Goal: Task Accomplishment & Management: Complete application form

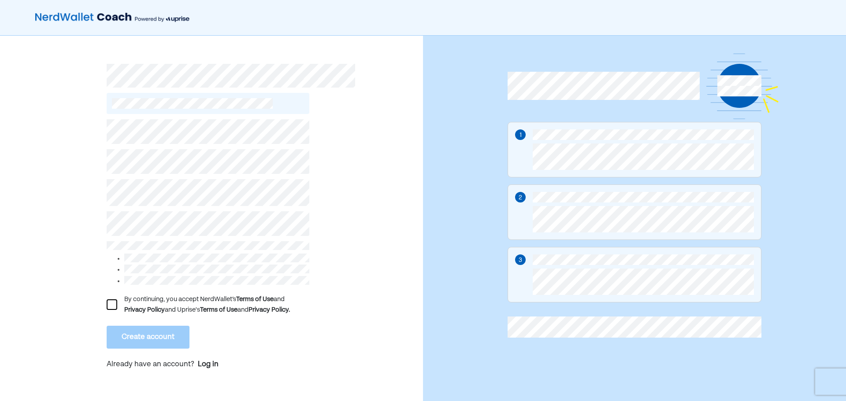
scroll to position [9, 0]
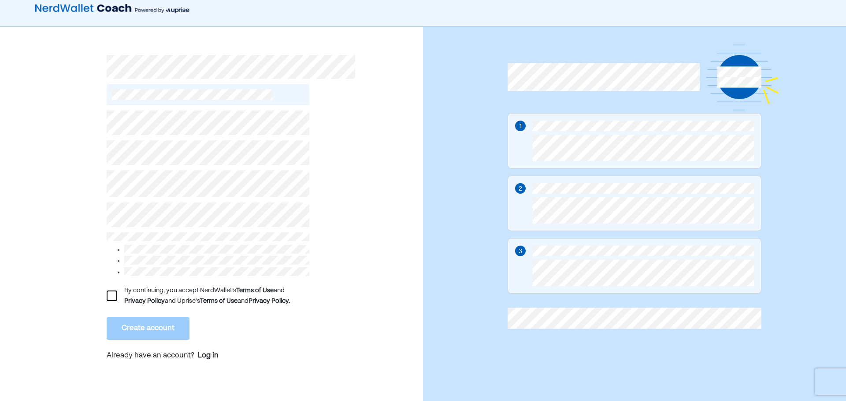
click at [107, 292] on div at bounding box center [112, 296] width 11 height 11
click at [173, 333] on button "Create account" at bounding box center [148, 328] width 83 height 23
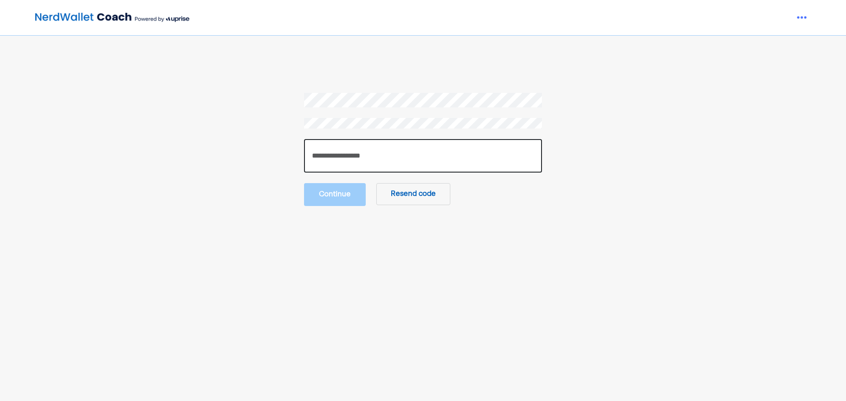
click at [435, 155] on input "number" at bounding box center [423, 155] width 238 height 33
type input "******"
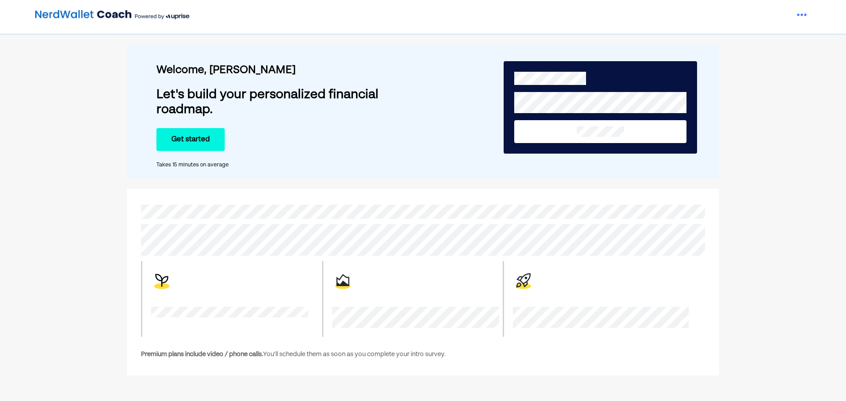
scroll to position [2, 0]
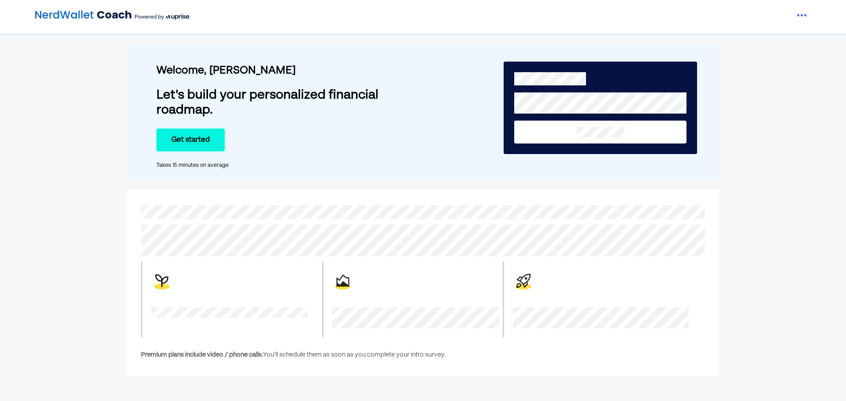
click at [194, 138] on button "Get started" at bounding box center [190, 140] width 68 height 23
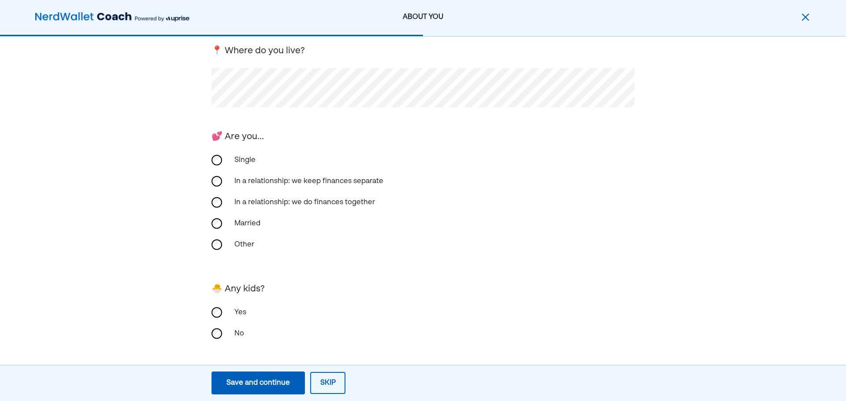
scroll to position [137, 0]
click at [259, 384] on div "Save and continue" at bounding box center [257, 383] width 63 height 11
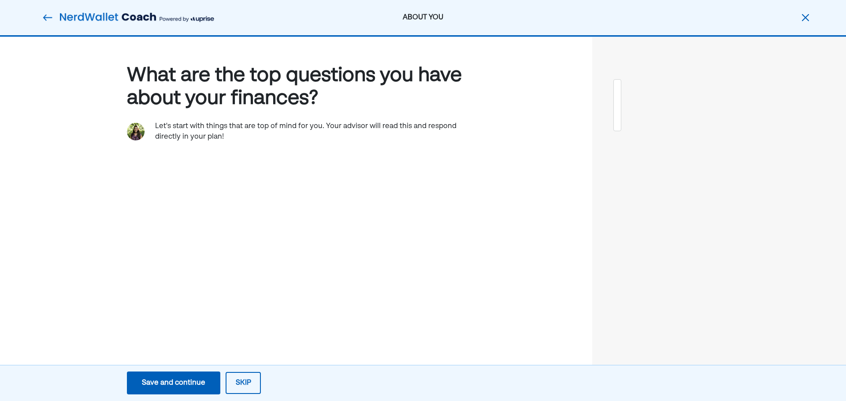
scroll to position [0, 0]
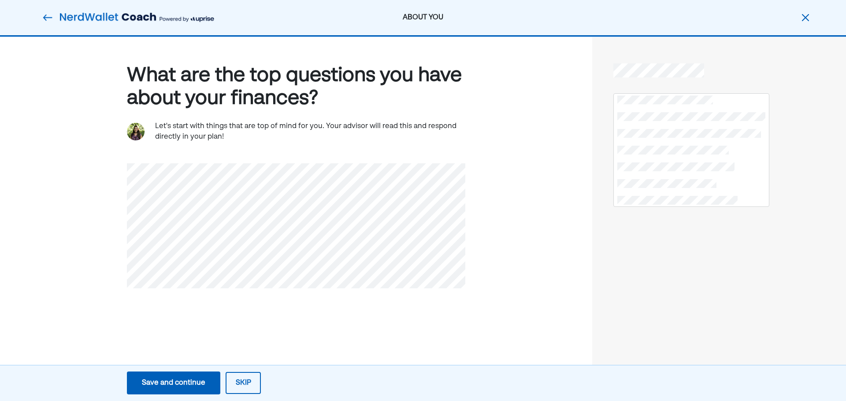
click at [183, 380] on div "Save and continue" at bounding box center [173, 383] width 63 height 11
